Goal: Task Accomplishment & Management: Use online tool/utility

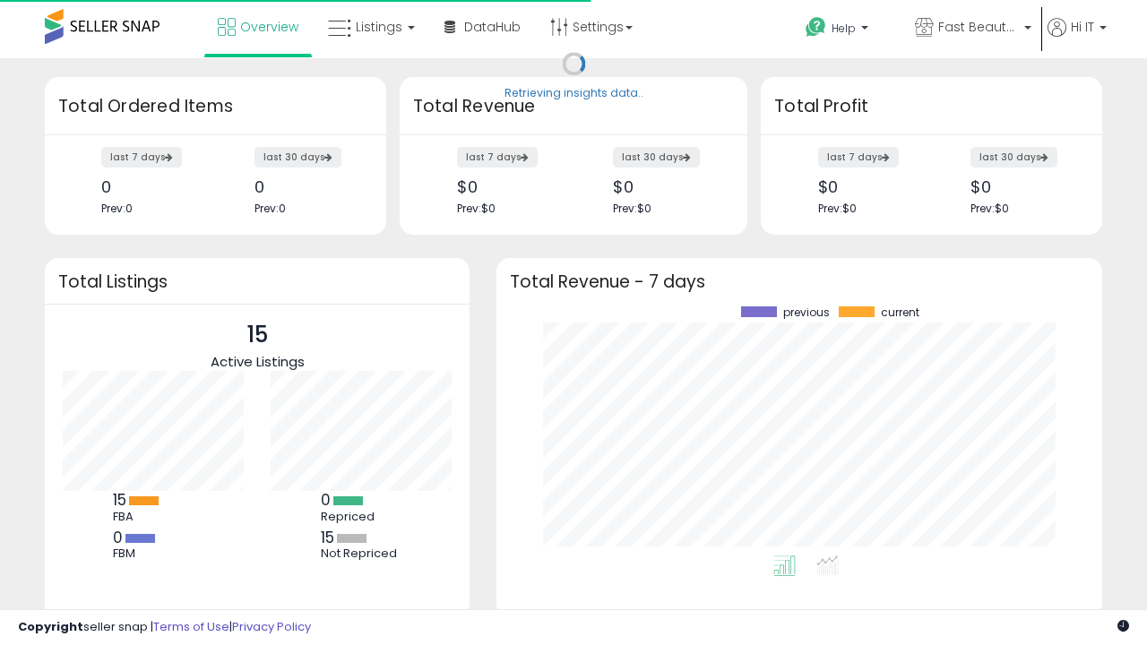
scroll to position [249, 570]
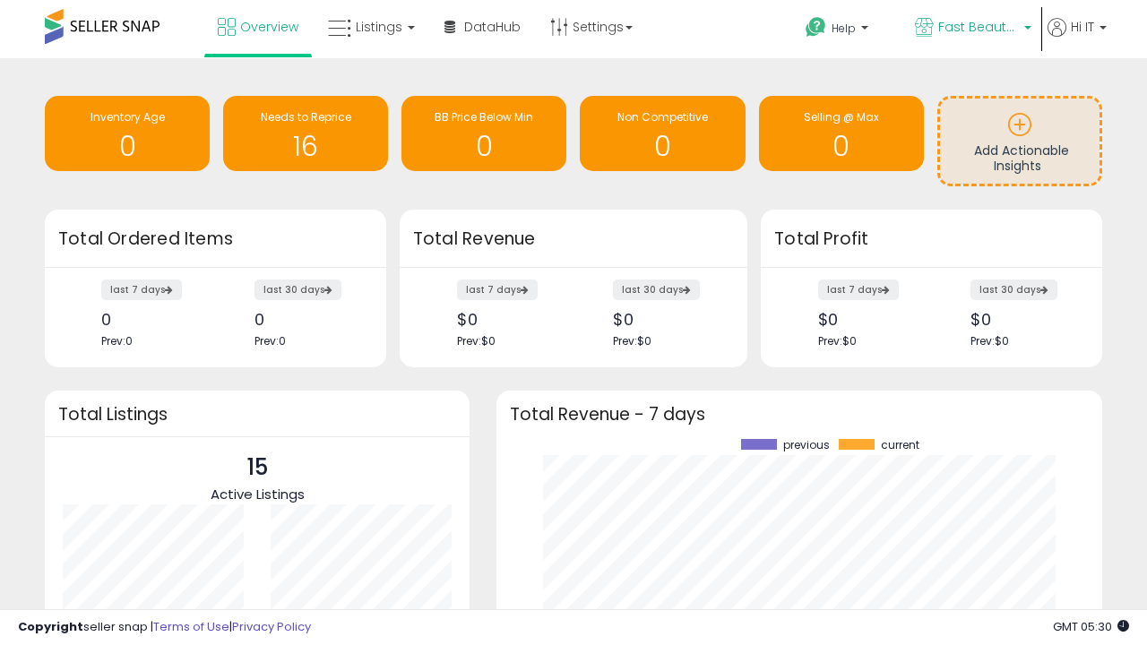
click at [972, 29] on span "Fast Beauty ([GEOGRAPHIC_DATA])" at bounding box center [978, 27] width 81 height 18
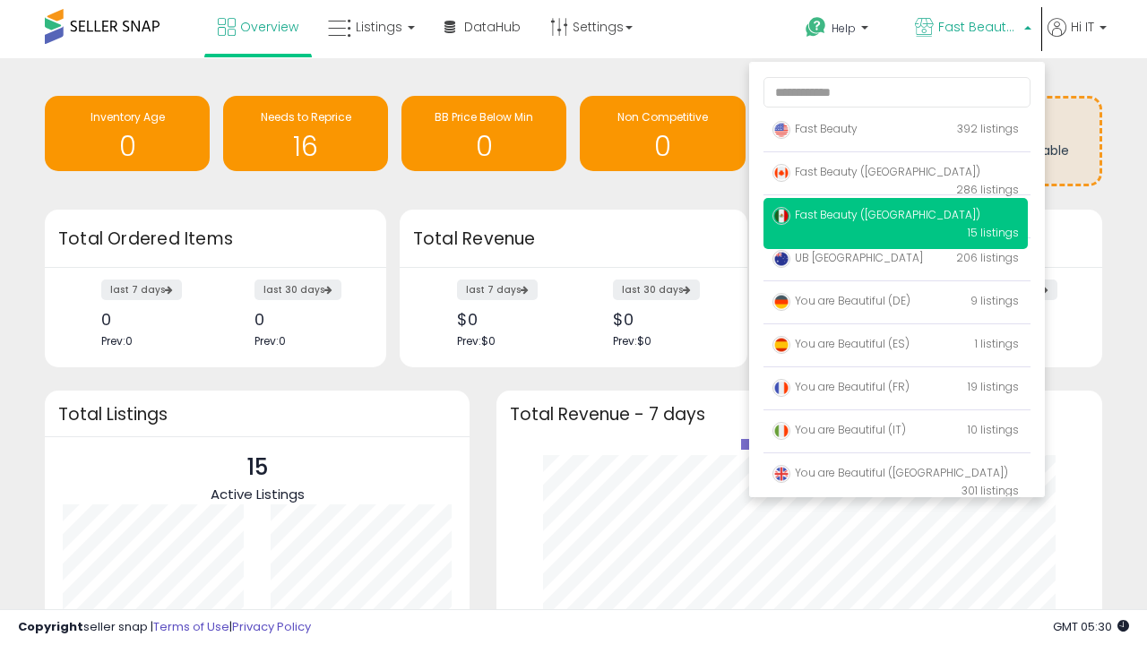
click at [895, 132] on p "Fast Beauty 392 listings" at bounding box center [896, 130] width 264 height 36
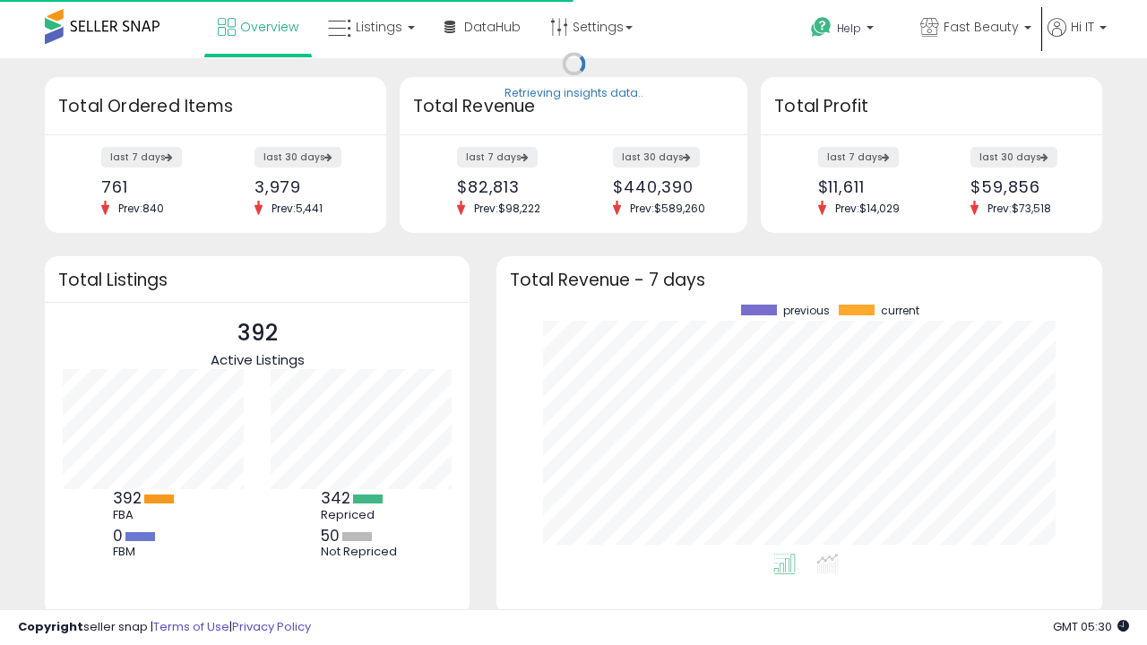
scroll to position [249, 570]
click at [369, 27] on span "Listings" at bounding box center [379, 27] width 47 height 18
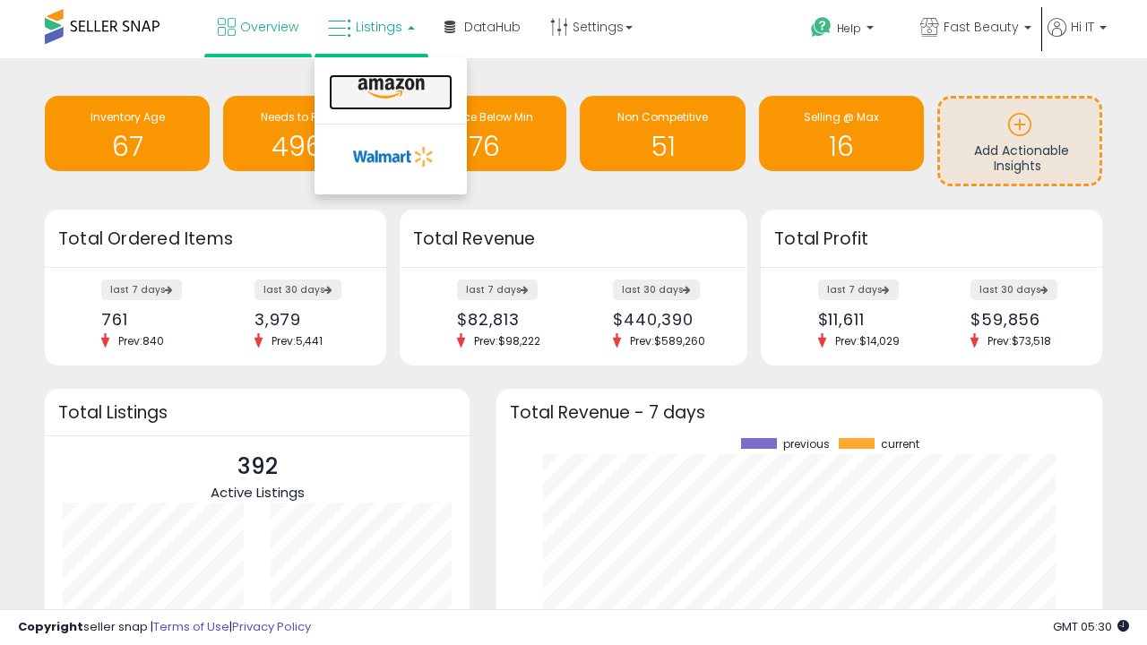
click at [389, 89] on icon at bounding box center [391, 88] width 78 height 23
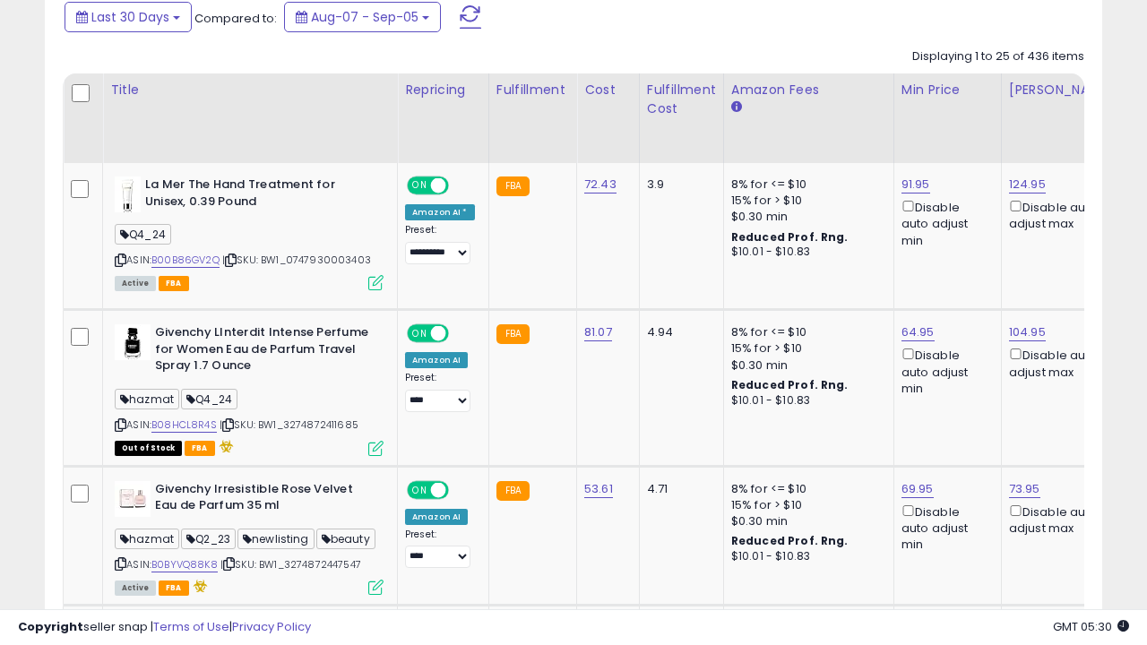
scroll to position [0, 13]
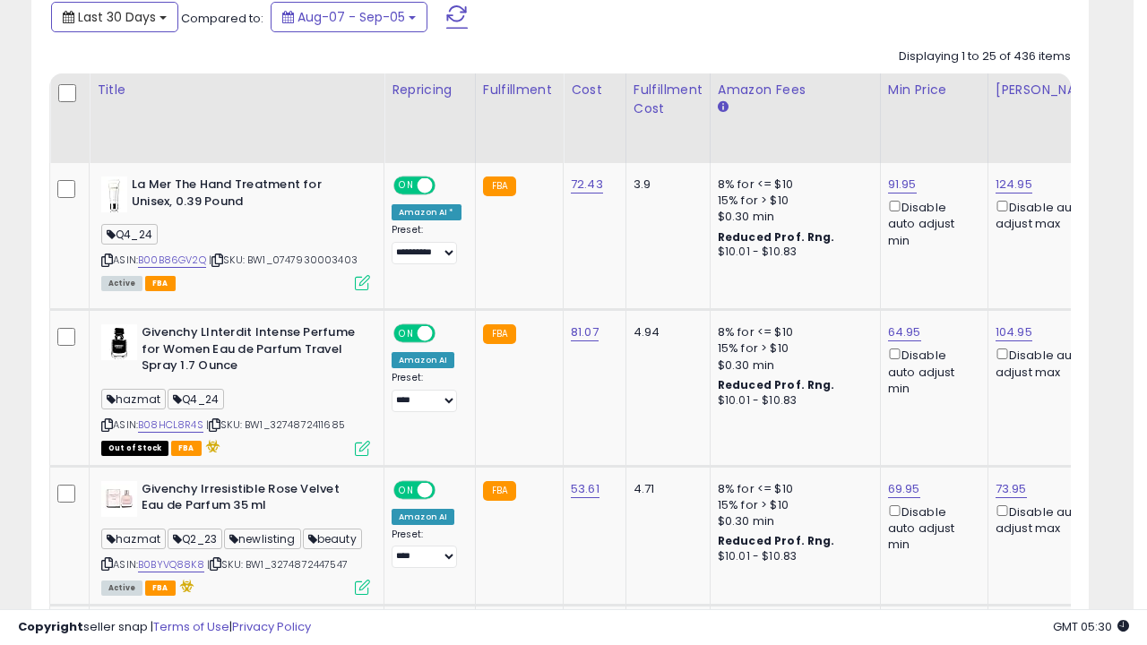
click at [114, 15] on span "Last 30 Days" at bounding box center [117, 17] width 78 height 18
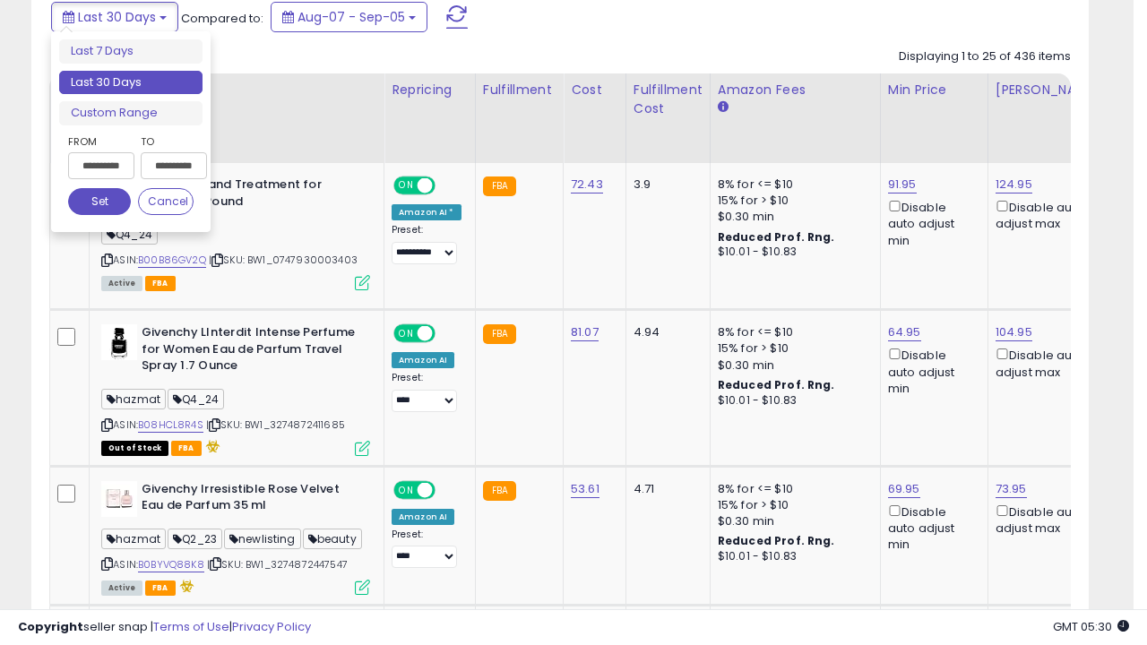
click at [131, 82] on li "Last 30 Days" at bounding box center [130, 83] width 143 height 24
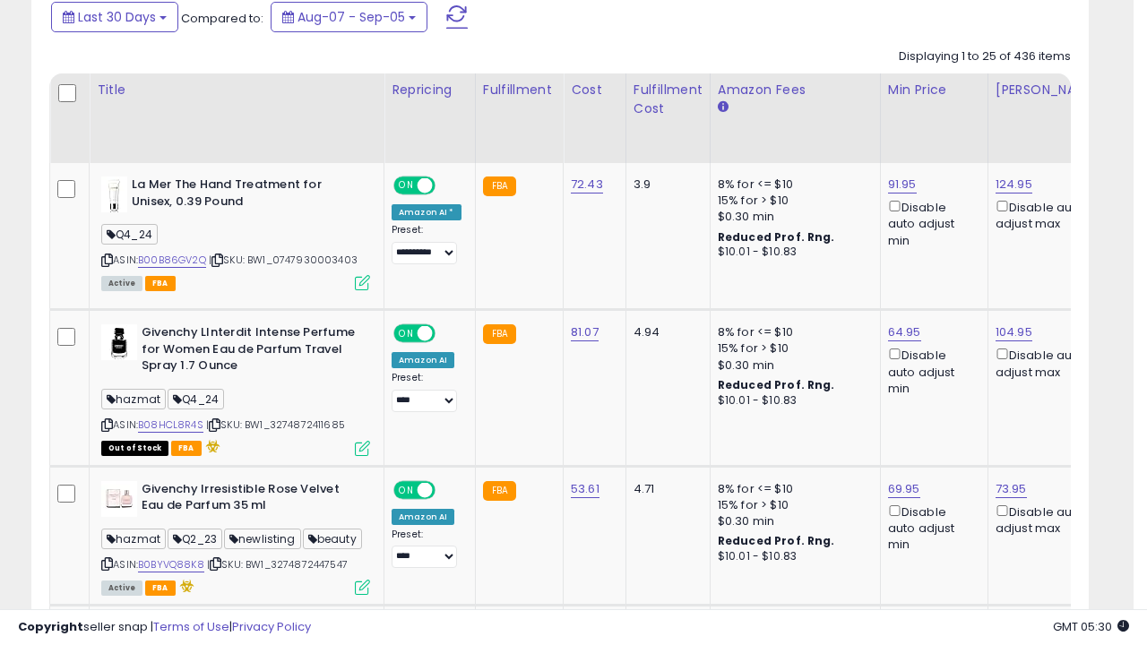
scroll to position [488, 0]
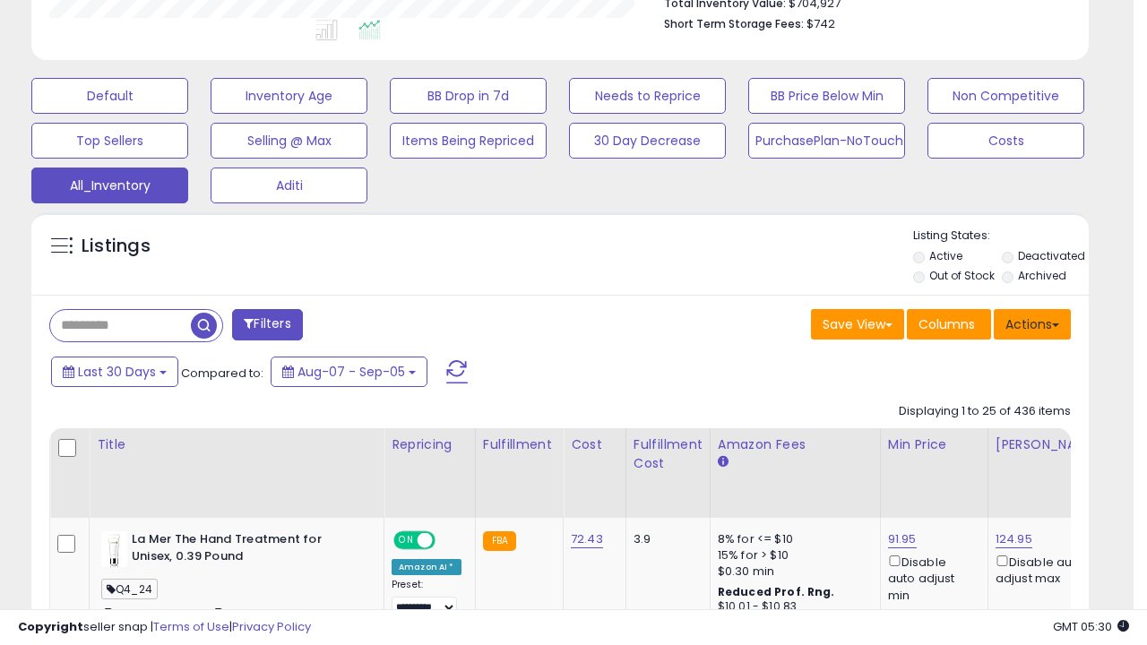
click at [1032, 323] on button "Actions" at bounding box center [1032, 324] width 77 height 30
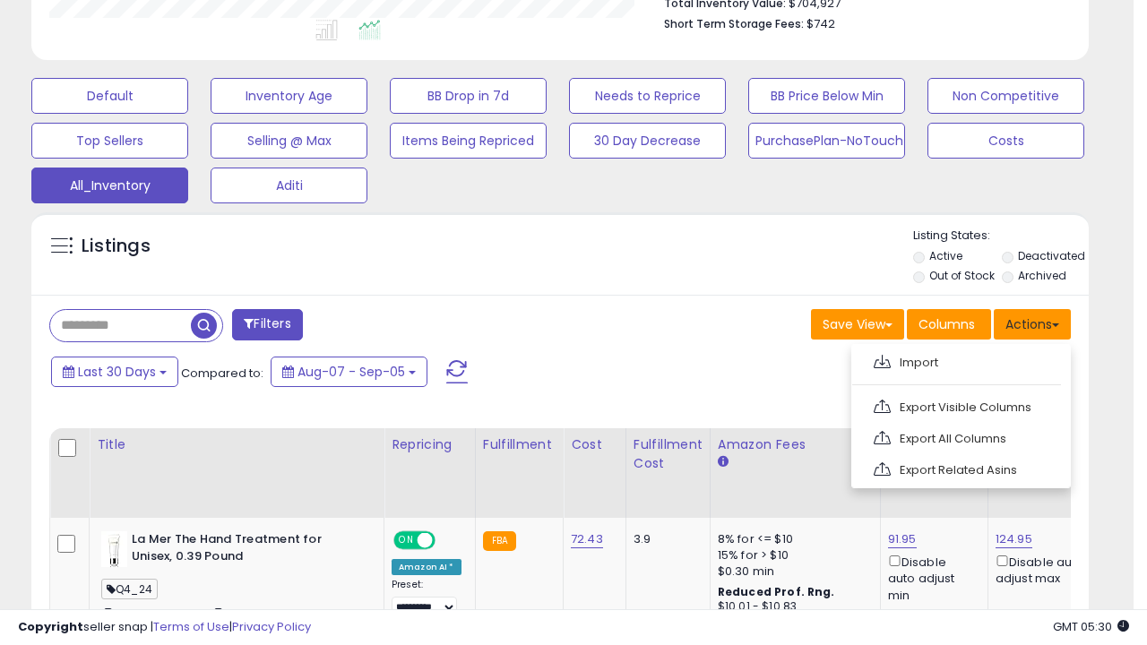
scroll to position [367, 611]
click at [959, 436] on link "Export All Columns" at bounding box center [959, 439] width 196 height 28
